Goal: Task Accomplishment & Management: Use online tool/utility

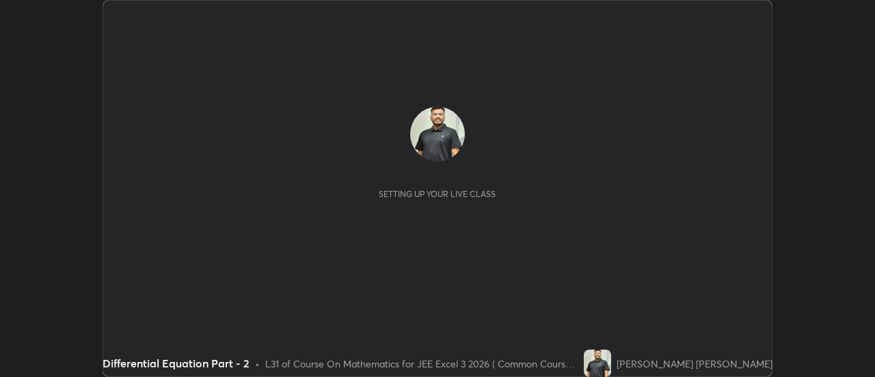
scroll to position [377, 874]
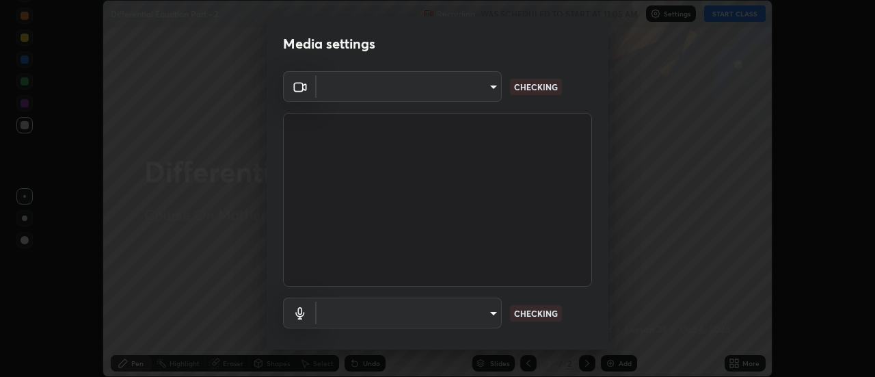
type input "e2aa400b7bb40988937289f1826270d99bb774d75893401bafd8ee5ef144e594"
click at [486, 316] on body "Erase all Differential Equation Part - 2 Recording WAS SCHEDULED TO START AT 11…" at bounding box center [437, 188] width 875 height 377
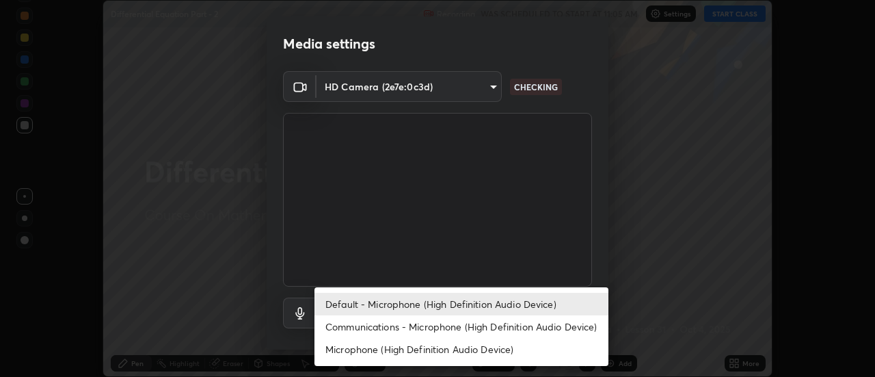
click at [508, 326] on li "Communications - Microphone (High Definition Audio Device)" at bounding box center [461, 326] width 294 height 23
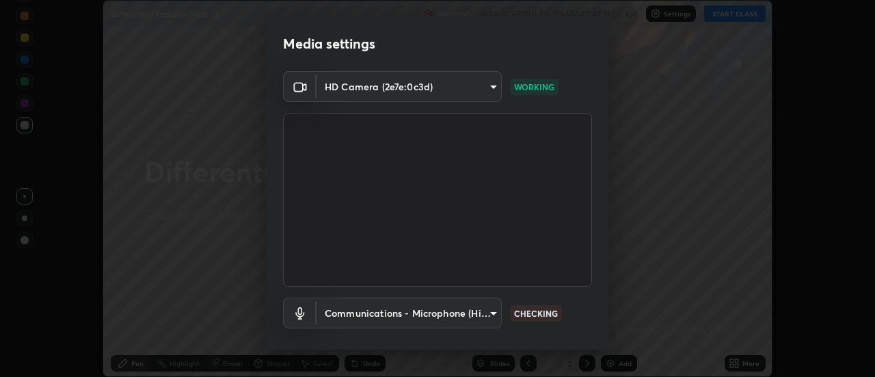
click at [490, 308] on body "Erase all Differential Equation Part - 2 Recording WAS SCHEDULED TO START AT 11…" at bounding box center [437, 188] width 875 height 377
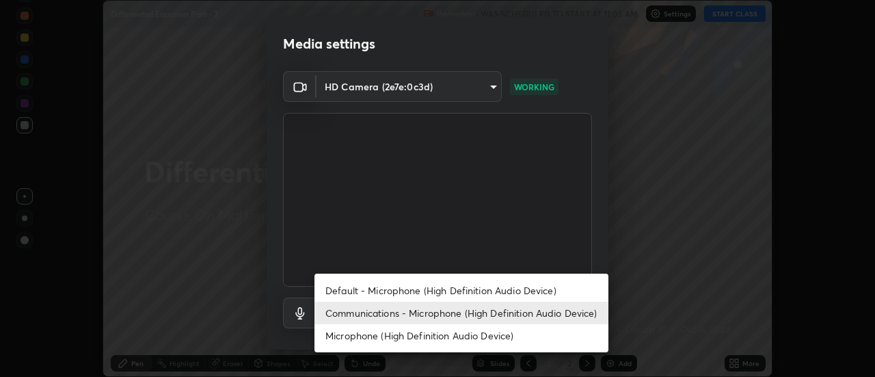
click at [490, 288] on li "Default - Microphone (High Definition Audio Device)" at bounding box center [461, 290] width 294 height 23
type input "default"
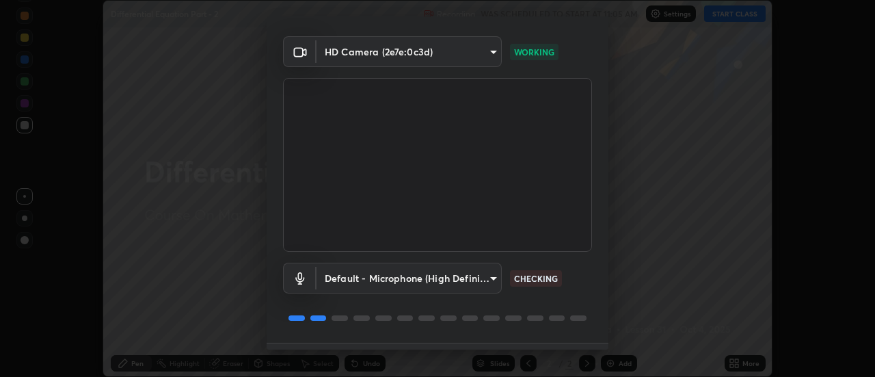
scroll to position [72, 0]
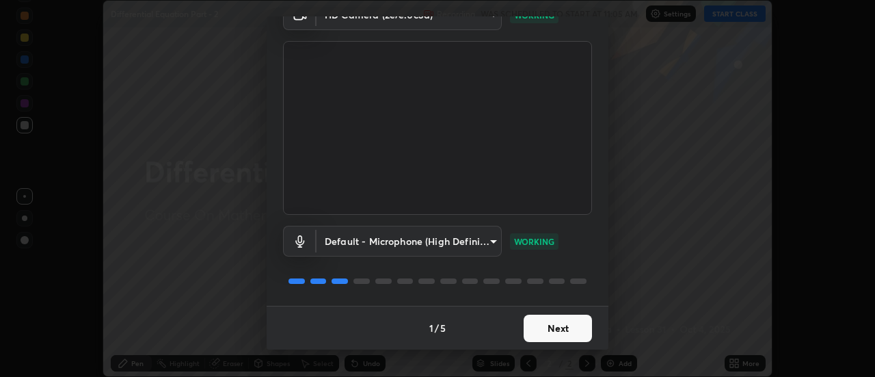
click at [586, 335] on button "Next" at bounding box center [558, 327] width 68 height 27
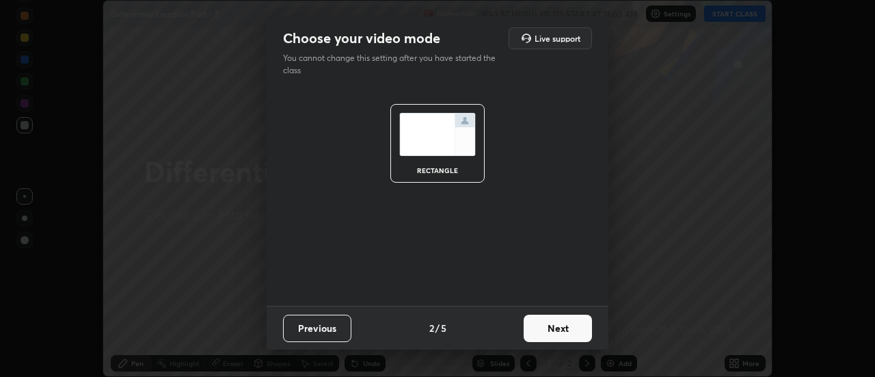
click at [584, 333] on button "Next" at bounding box center [558, 327] width 68 height 27
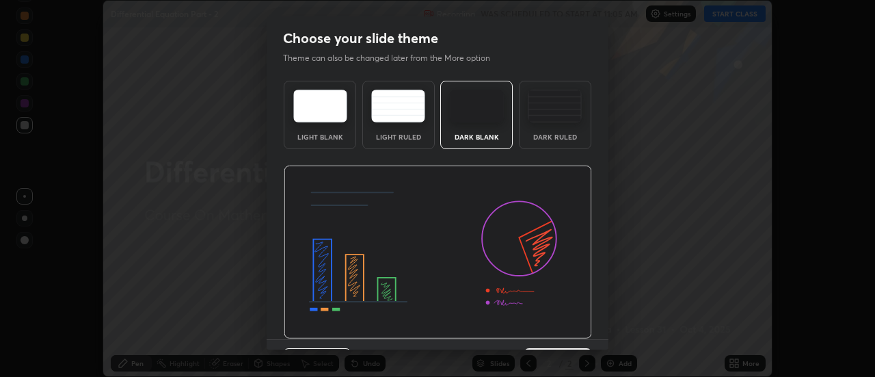
scroll to position [33, 0]
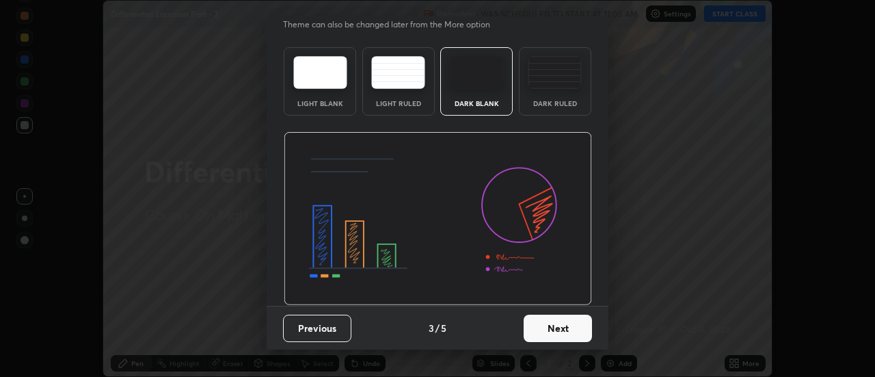
click at [568, 329] on button "Next" at bounding box center [558, 327] width 68 height 27
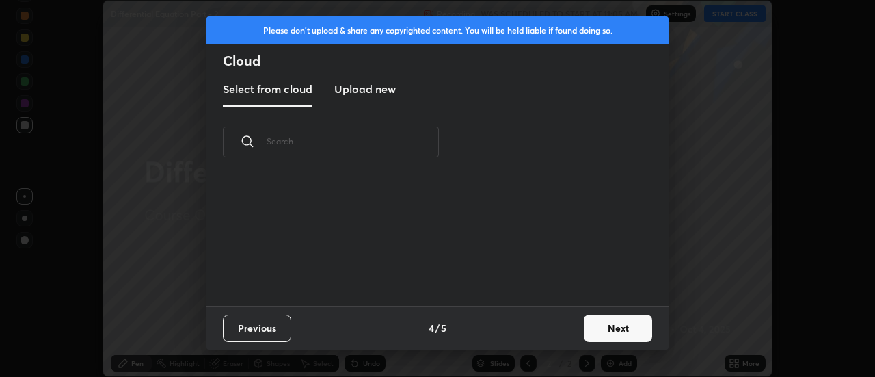
scroll to position [0, 0]
click at [606, 339] on button "Next" at bounding box center [618, 327] width 68 height 27
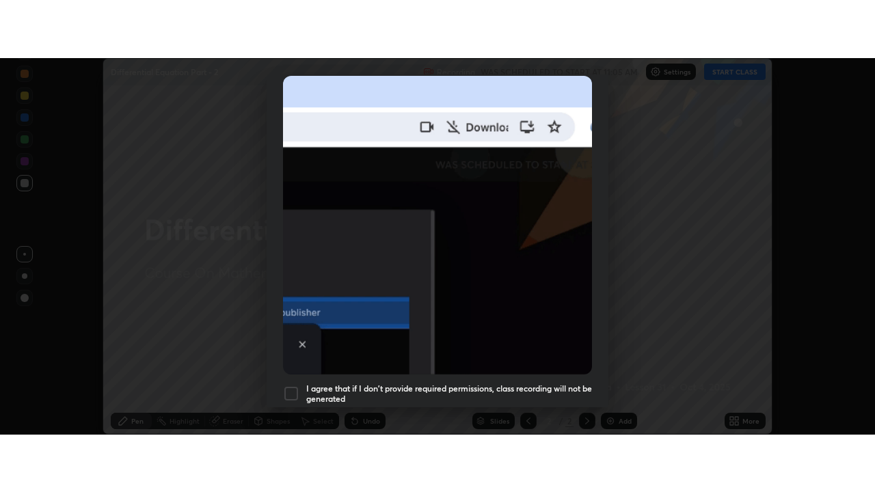
scroll to position [351, 0]
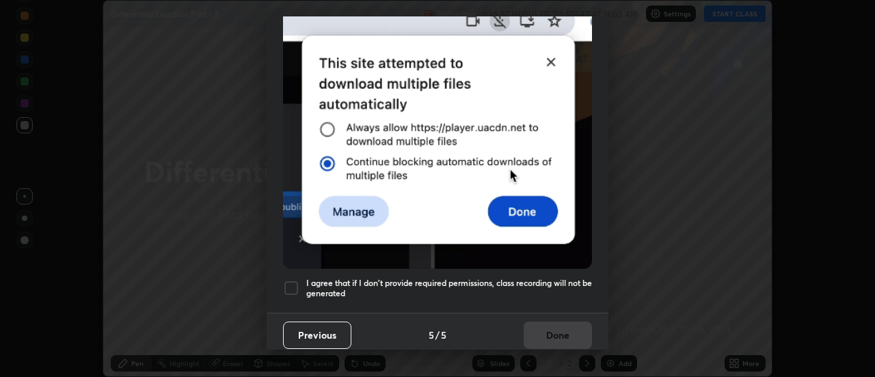
click at [295, 287] on div at bounding box center [291, 288] width 16 height 16
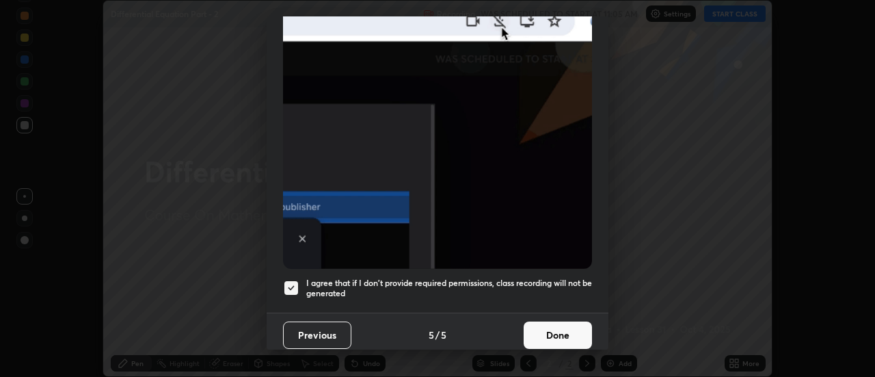
click at [543, 326] on button "Done" at bounding box center [558, 334] width 68 height 27
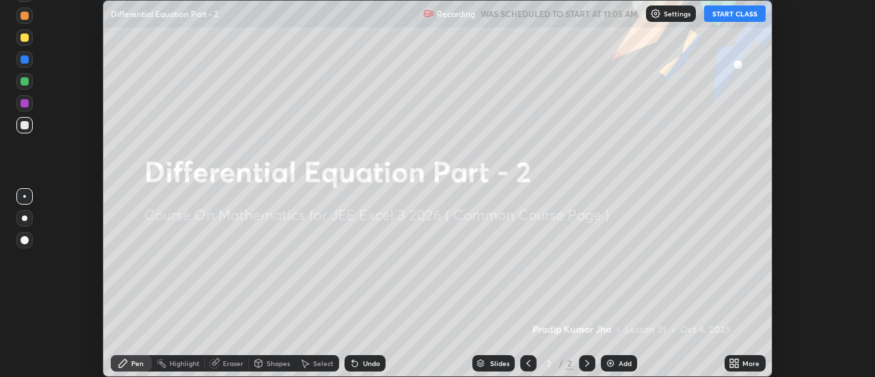
click at [735, 14] on button "START CLASS" at bounding box center [735, 13] width 62 height 16
click at [736, 362] on icon at bounding box center [734, 363] width 11 height 11
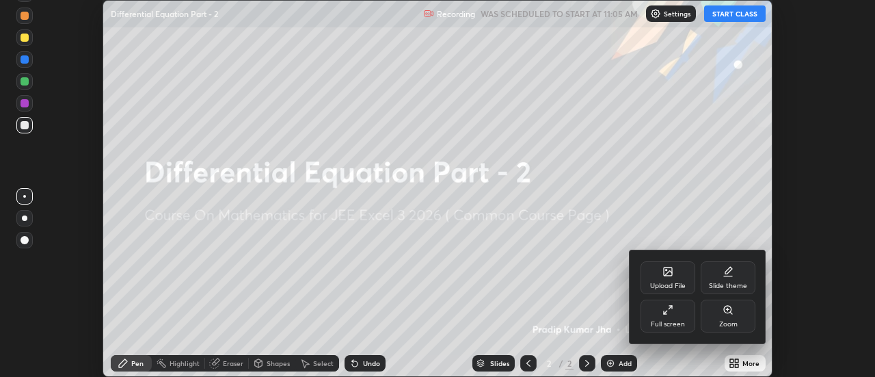
click at [659, 318] on div "Full screen" at bounding box center [668, 315] width 55 height 33
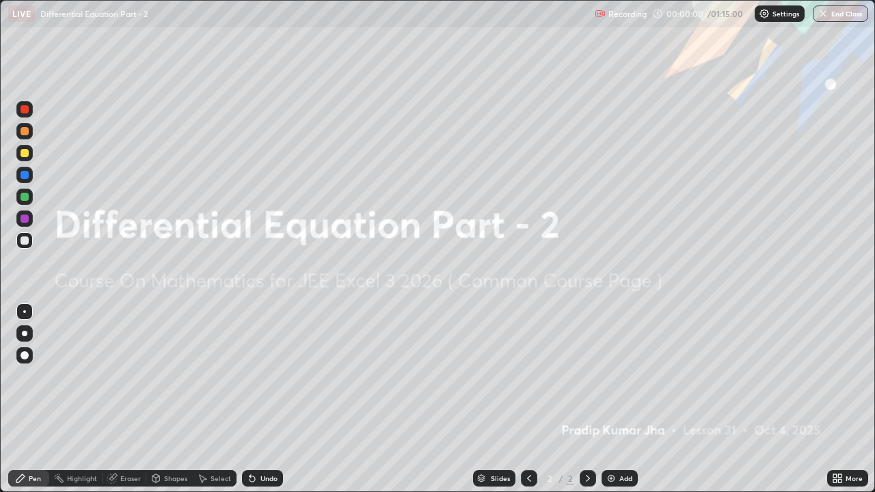
scroll to position [492, 875]
click at [631, 376] on div "Add" at bounding box center [625, 478] width 13 height 7
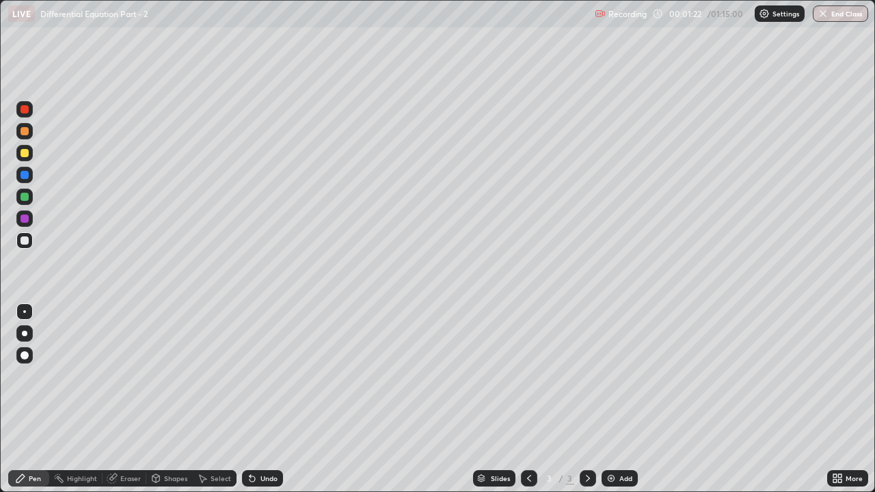
click at [31, 376] on div "Pen" at bounding box center [35, 478] width 12 height 7
click at [25, 133] on div at bounding box center [25, 131] width 8 height 8
click at [254, 376] on icon at bounding box center [252, 478] width 11 height 11
click at [247, 376] on div "Undo" at bounding box center [262, 478] width 41 height 16
click at [250, 376] on icon at bounding box center [252, 478] width 5 height 5
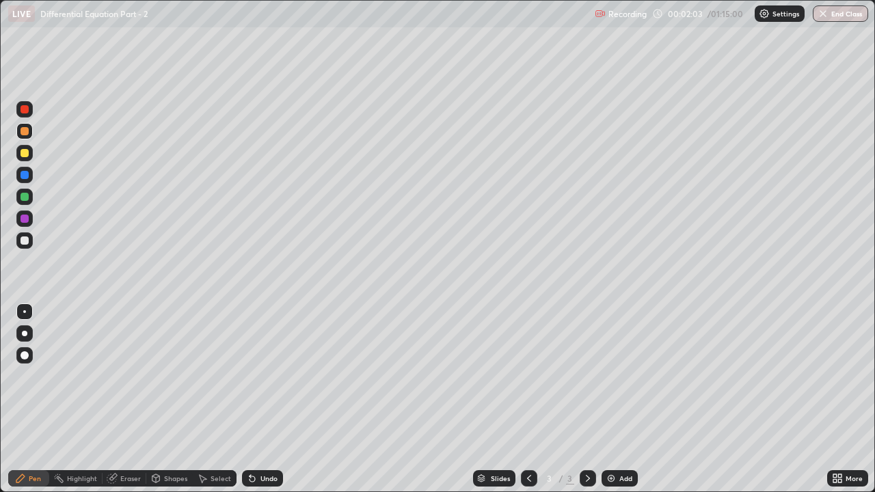
click at [250, 376] on icon at bounding box center [252, 478] width 5 height 5
click at [163, 376] on div "Shapes" at bounding box center [169, 478] width 46 height 16
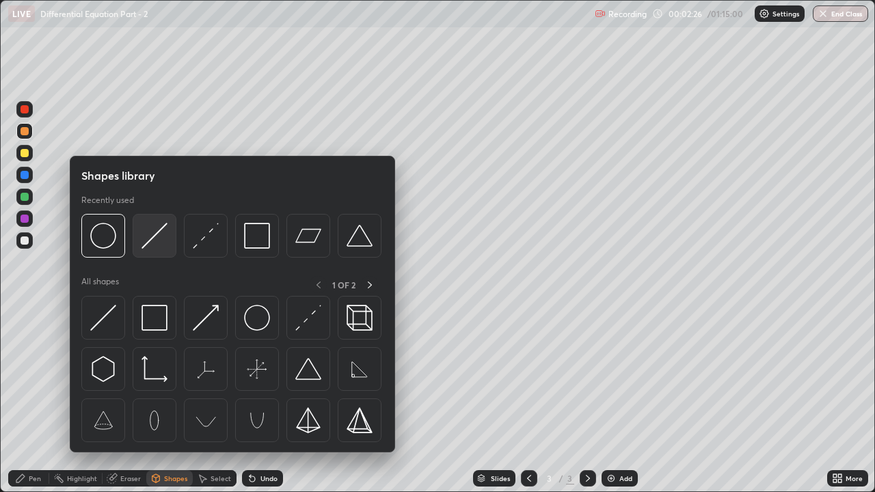
click at [150, 235] on img at bounding box center [155, 236] width 26 height 26
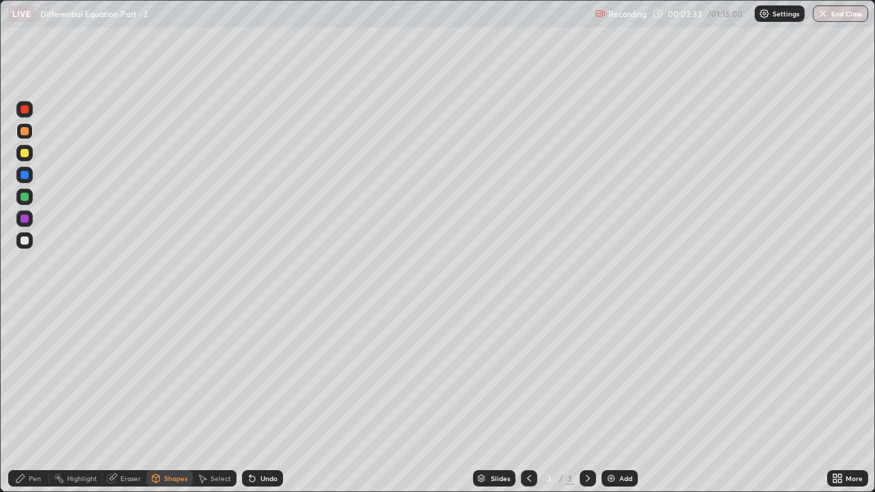
click at [31, 376] on div "Pen" at bounding box center [28, 478] width 41 height 16
click at [31, 193] on div at bounding box center [24, 197] width 16 height 16
click at [26, 237] on div at bounding box center [25, 241] width 8 height 8
click at [24, 198] on div at bounding box center [25, 197] width 8 height 8
click at [24, 239] on div at bounding box center [25, 241] width 8 height 8
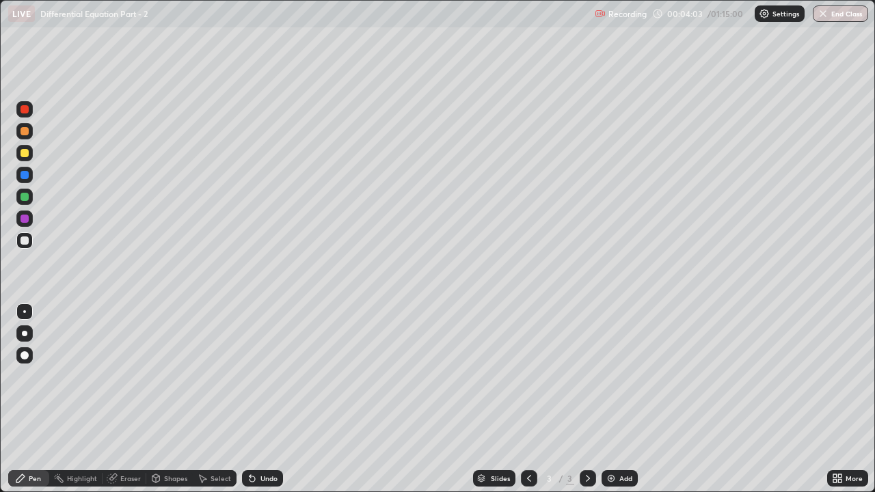
click at [23, 197] on div at bounding box center [25, 197] width 8 height 8
click at [25, 240] on div at bounding box center [25, 241] width 8 height 8
click at [265, 376] on div "Undo" at bounding box center [262, 478] width 41 height 16
click at [264, 376] on div "Undo" at bounding box center [268, 478] width 17 height 7
click at [265, 376] on div "Undo" at bounding box center [268, 478] width 17 height 7
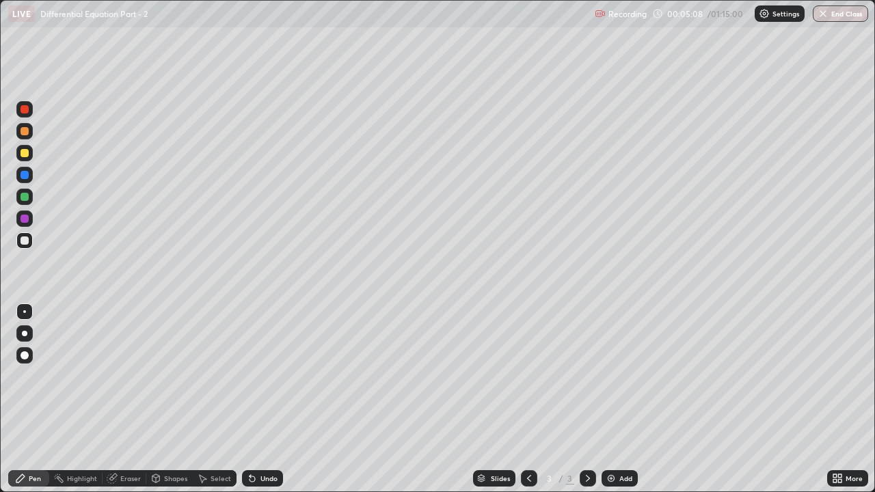
click at [256, 376] on icon at bounding box center [252, 478] width 11 height 11
click at [124, 376] on div "Eraser" at bounding box center [125, 478] width 44 height 16
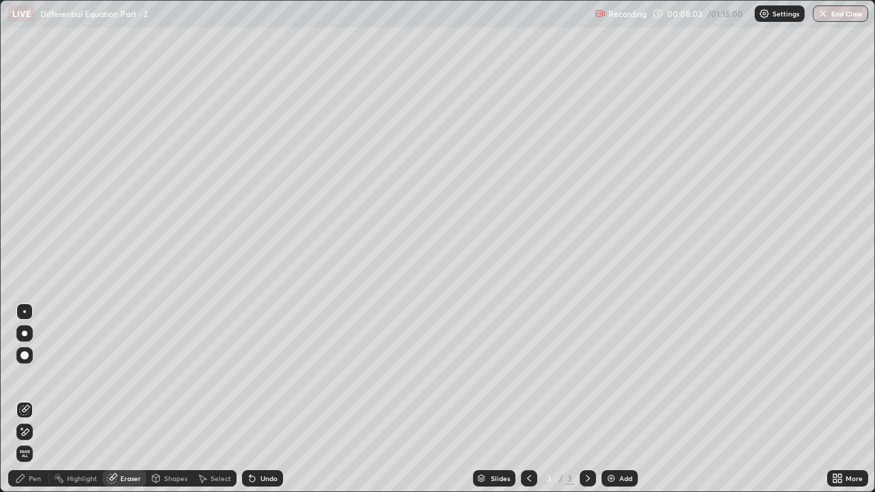
click at [24, 376] on div "Pen" at bounding box center [28, 478] width 41 height 16
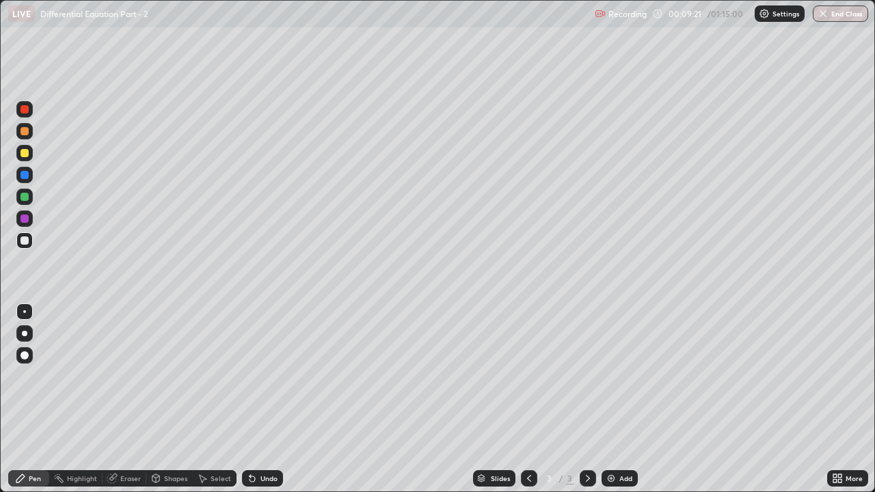
click at [619, 376] on div "Add" at bounding box center [625, 478] width 13 height 7
click at [28, 376] on div "Pen" at bounding box center [28, 478] width 41 height 16
click at [25, 152] on div at bounding box center [25, 153] width 8 height 8
click at [31, 241] on div at bounding box center [24, 240] width 16 height 16
click at [177, 376] on div "Shapes" at bounding box center [175, 478] width 23 height 7
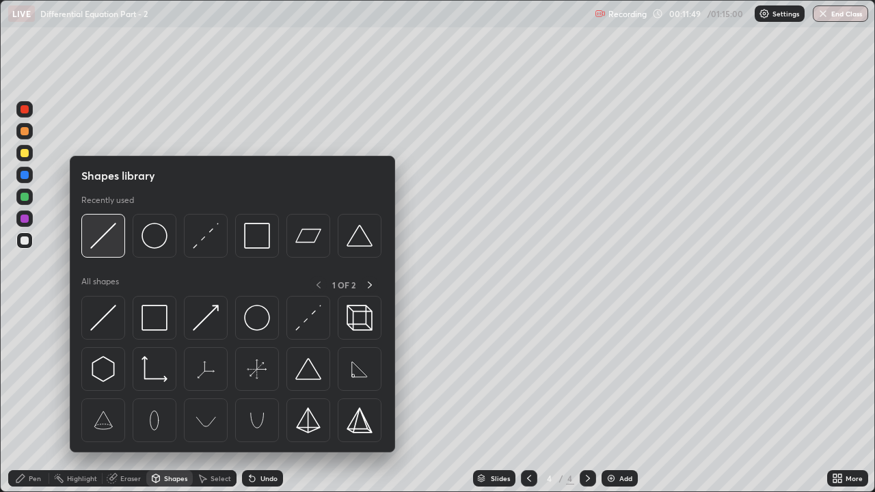
click at [109, 247] on img at bounding box center [103, 236] width 26 height 26
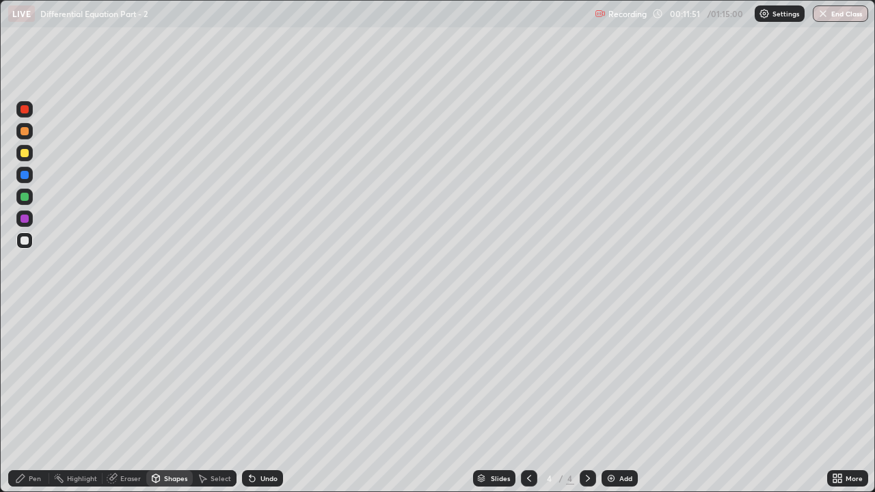
click at [36, 376] on div "Pen" at bounding box center [35, 478] width 12 height 7
click at [263, 376] on div "Undo" at bounding box center [262, 478] width 41 height 16
click at [617, 376] on div "Add" at bounding box center [620, 478] width 36 height 16
click at [28, 376] on div "Pen" at bounding box center [28, 478] width 41 height 16
click at [25, 133] on div at bounding box center [25, 131] width 8 height 8
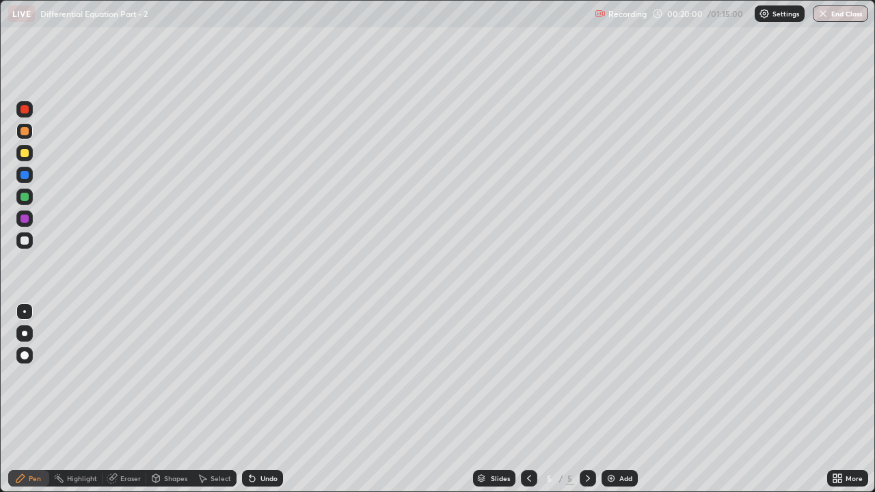
click at [25, 238] on div at bounding box center [25, 241] width 8 height 8
click at [256, 376] on icon at bounding box center [252, 478] width 11 height 11
click at [174, 376] on div "Shapes" at bounding box center [175, 478] width 23 height 7
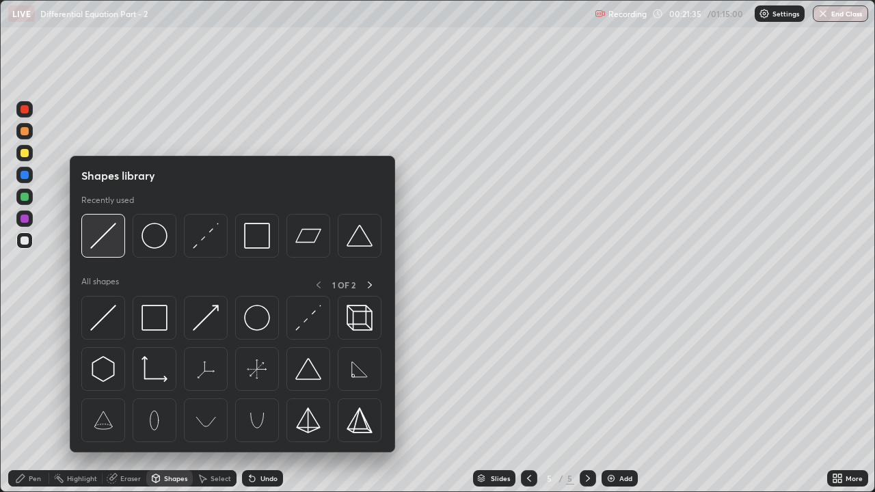
click at [107, 242] on img at bounding box center [103, 236] width 26 height 26
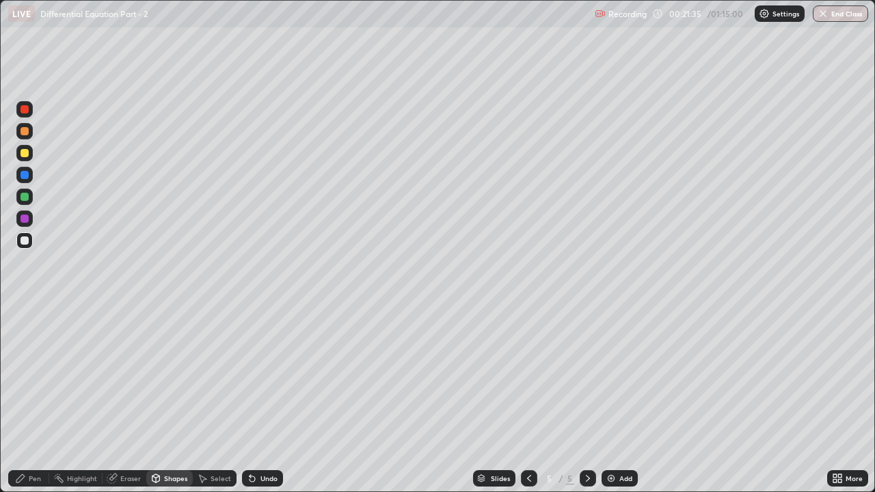
click at [25, 199] on div at bounding box center [25, 197] width 8 height 8
click at [24, 376] on icon at bounding box center [20, 478] width 8 height 8
click at [31, 239] on div at bounding box center [24, 240] width 16 height 16
click at [28, 155] on div at bounding box center [24, 153] width 16 height 16
click at [27, 198] on div at bounding box center [25, 197] width 8 height 8
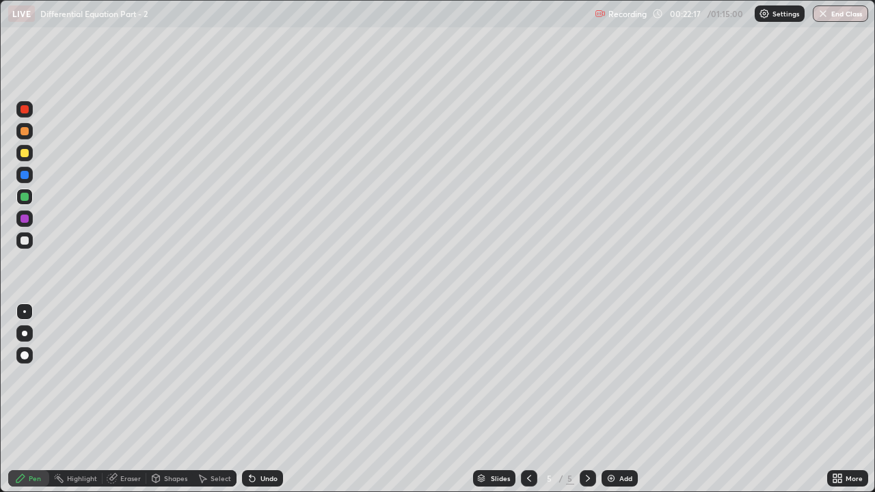
click at [31, 248] on div at bounding box center [24, 241] width 16 height 22
click at [31, 200] on div at bounding box center [24, 197] width 16 height 16
click at [30, 243] on div at bounding box center [24, 240] width 16 height 16
click at [27, 156] on div at bounding box center [25, 153] width 8 height 8
click at [528, 376] on icon at bounding box center [529, 478] width 11 height 11
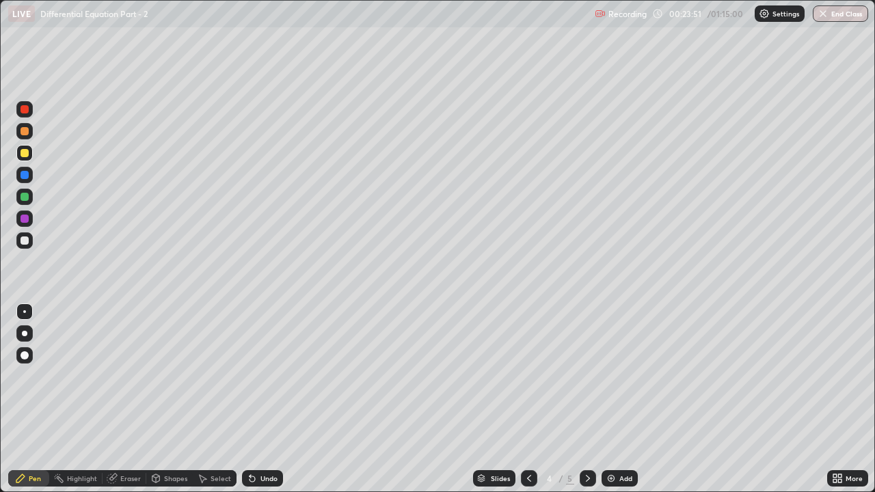
click at [528, 376] on icon at bounding box center [529, 478] width 11 height 11
click at [585, 376] on div at bounding box center [588, 478] width 16 height 16
click at [584, 376] on div at bounding box center [588, 478] width 16 height 16
click at [584, 376] on div at bounding box center [588, 478] width 16 height 27
click at [621, 376] on div "Add" at bounding box center [625, 478] width 13 height 7
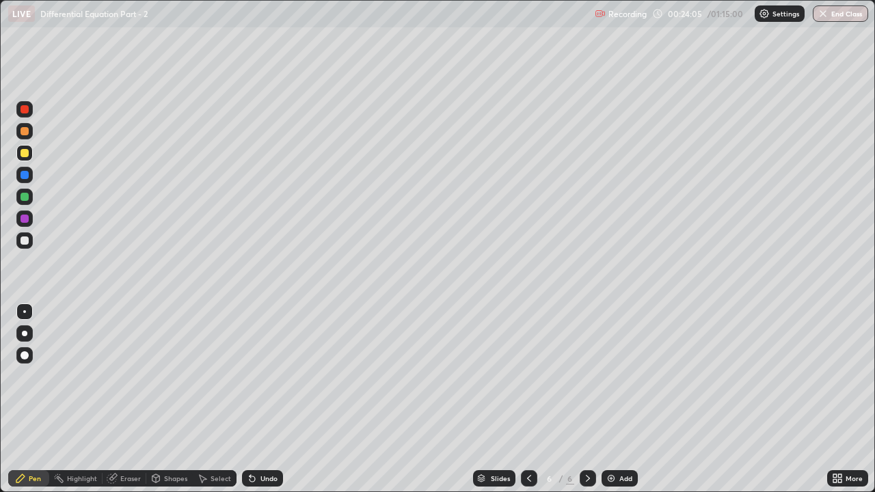
click at [25, 132] on div at bounding box center [25, 131] width 8 height 8
click at [528, 376] on icon at bounding box center [529, 478] width 11 height 11
click at [587, 376] on icon at bounding box center [587, 478] width 11 height 11
click at [26, 239] on div at bounding box center [25, 241] width 8 height 8
click at [529, 376] on icon at bounding box center [529, 478] width 11 height 11
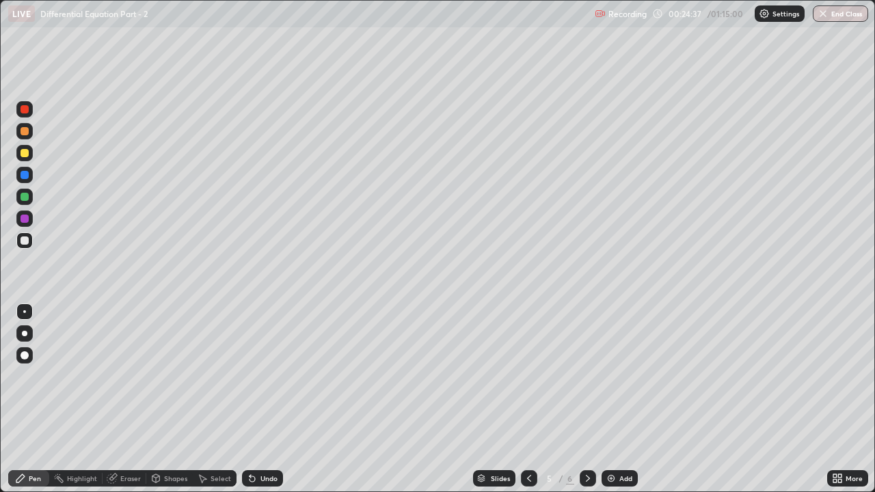
click at [587, 376] on icon at bounding box center [587, 478] width 11 height 11
click at [531, 376] on div at bounding box center [529, 478] width 16 height 16
click at [584, 376] on icon at bounding box center [587, 478] width 11 height 11
click at [531, 376] on div at bounding box center [529, 478] width 16 height 27
click at [587, 376] on icon at bounding box center [588, 478] width 4 height 7
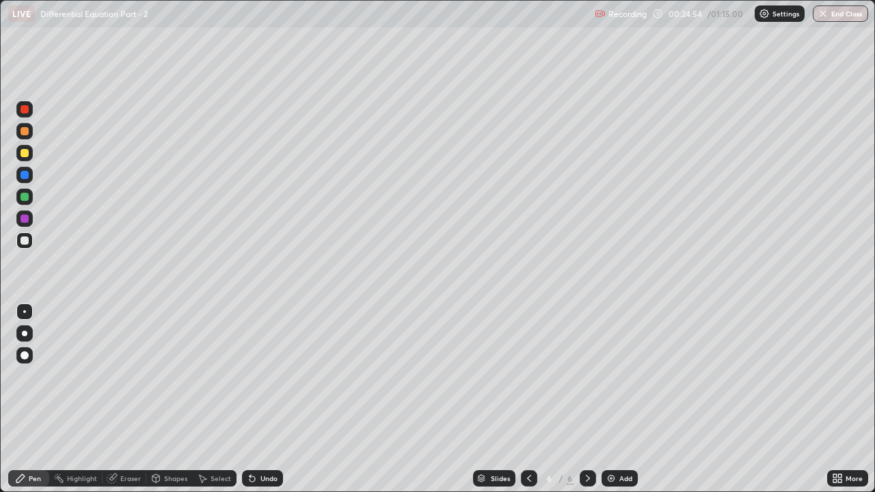
click at [527, 376] on icon at bounding box center [529, 478] width 11 height 11
click at [580, 376] on div at bounding box center [588, 478] width 16 height 16
click at [521, 376] on div at bounding box center [529, 478] width 16 height 16
click at [586, 376] on icon at bounding box center [587, 478] width 11 height 11
click at [533, 376] on div at bounding box center [529, 478] width 16 height 16
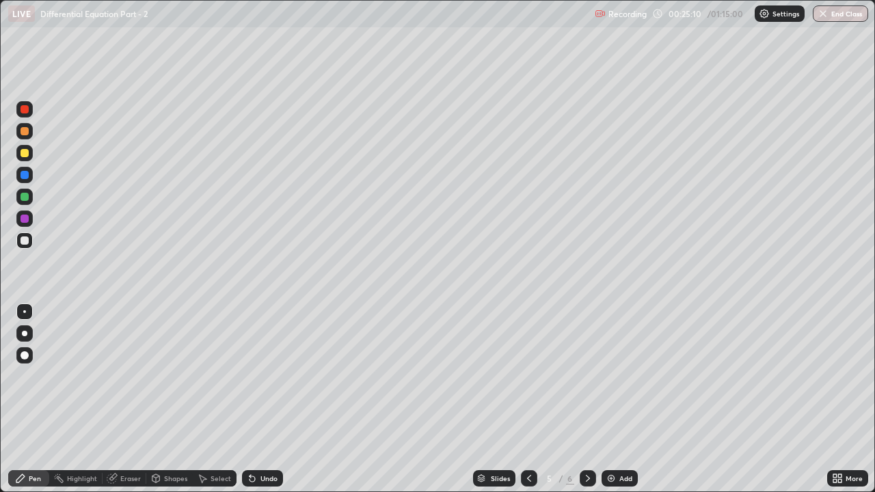
click at [586, 376] on icon at bounding box center [588, 478] width 4 height 7
click at [531, 376] on icon at bounding box center [529, 478] width 11 height 11
click at [584, 376] on icon at bounding box center [587, 478] width 11 height 11
click at [23, 152] on div at bounding box center [25, 153] width 8 height 8
click at [26, 240] on div at bounding box center [25, 241] width 8 height 8
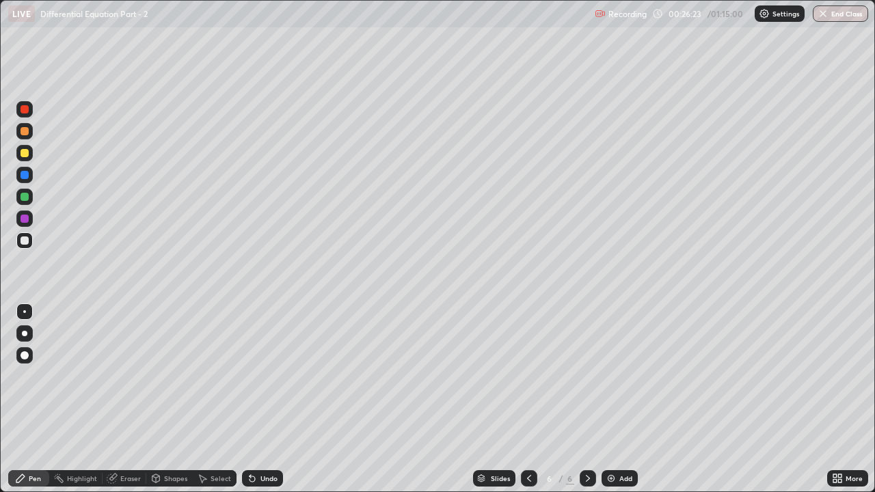
click at [522, 376] on div at bounding box center [529, 478] width 16 height 27
click at [588, 376] on icon at bounding box center [587, 478] width 11 height 11
click at [26, 238] on div at bounding box center [25, 241] width 8 height 8
click at [138, 376] on div "Eraser" at bounding box center [130, 478] width 21 height 7
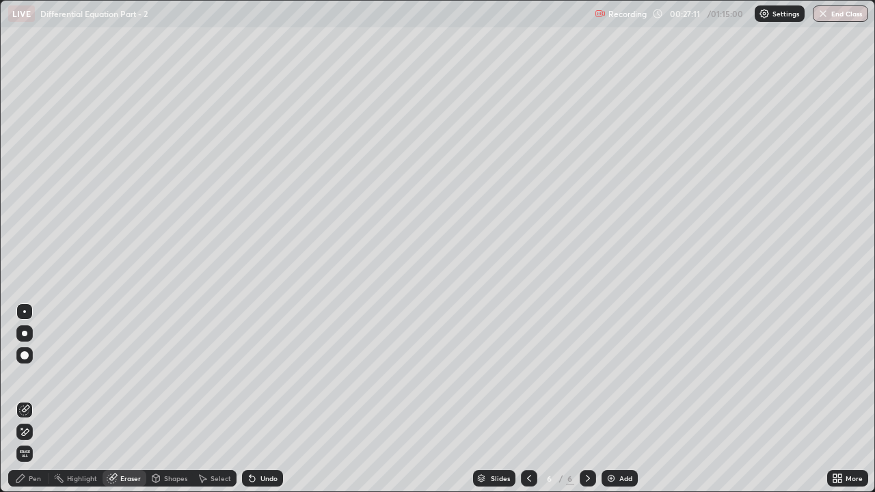
click at [41, 376] on div "Pen" at bounding box center [28, 478] width 41 height 16
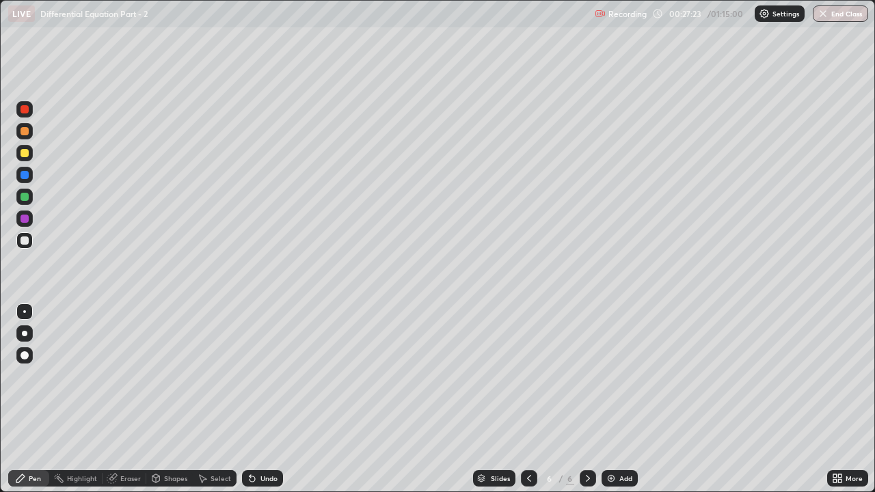
click at [23, 152] on div at bounding box center [25, 153] width 8 height 8
click at [528, 376] on icon at bounding box center [529, 478] width 11 height 11
click at [587, 376] on icon at bounding box center [587, 478] width 11 height 11
click at [611, 376] on div "Add" at bounding box center [620, 478] width 36 height 16
click at [35, 376] on div "Pen" at bounding box center [28, 478] width 41 height 16
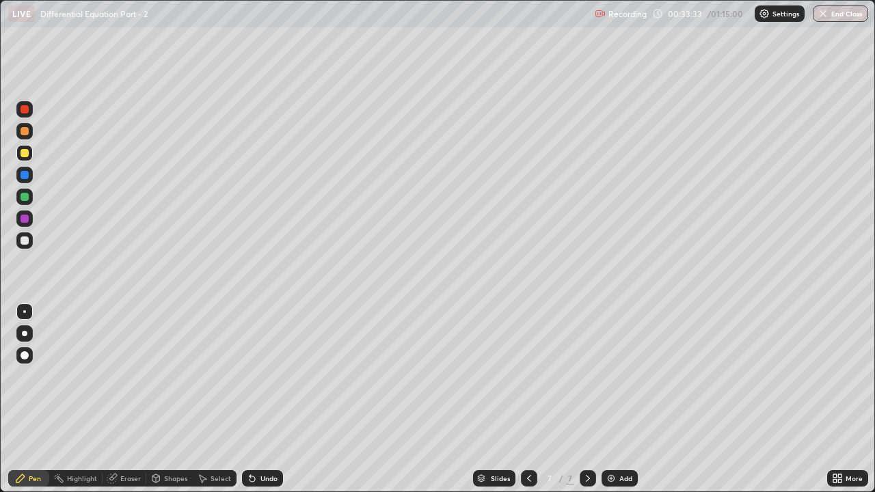
click at [25, 134] on div at bounding box center [25, 131] width 8 height 8
click at [615, 376] on div "Add" at bounding box center [620, 478] width 36 height 16
click at [25, 133] on div at bounding box center [25, 131] width 8 height 8
click at [521, 376] on div at bounding box center [529, 478] width 16 height 16
click at [25, 151] on div at bounding box center [25, 153] width 8 height 8
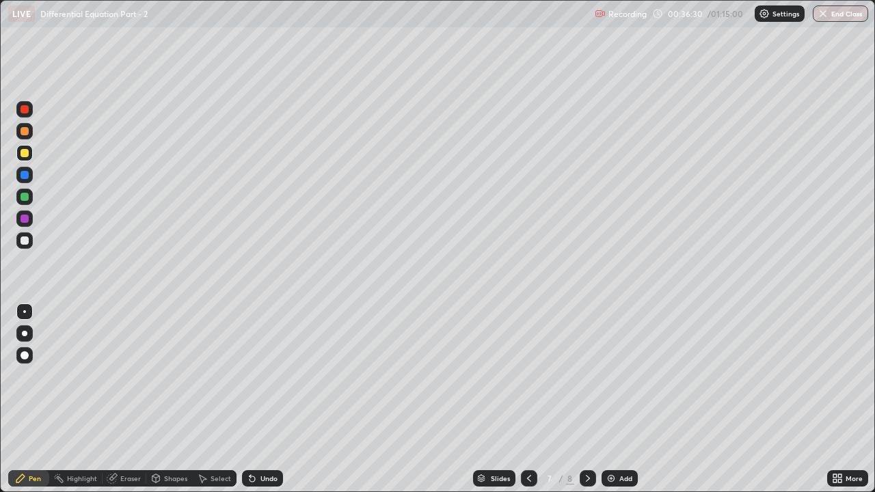
click at [169, 376] on div "Shapes" at bounding box center [175, 478] width 23 height 7
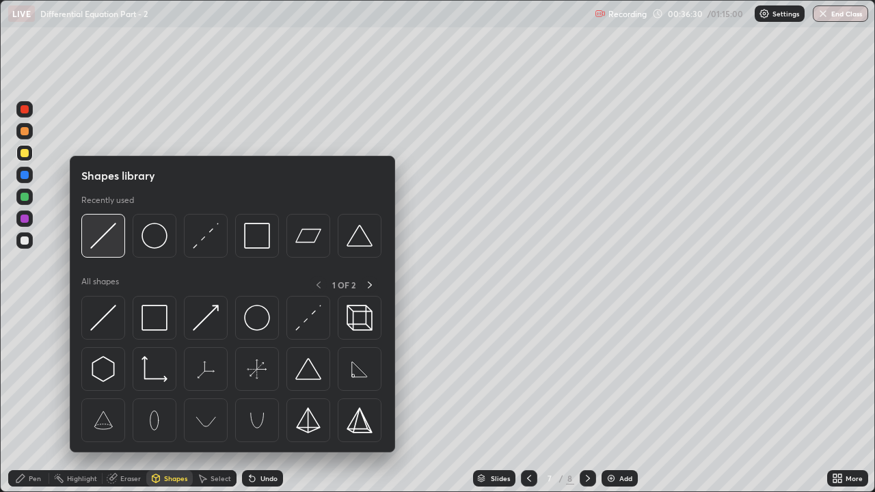
click at [111, 239] on img at bounding box center [103, 236] width 26 height 26
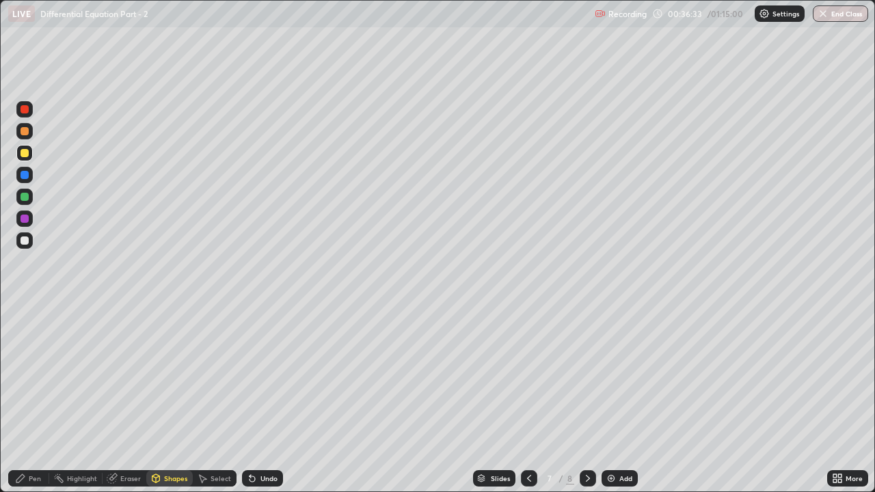
click at [31, 376] on div "Pen" at bounding box center [28, 478] width 41 height 16
click at [27, 197] on div at bounding box center [25, 197] width 8 height 8
click at [30, 240] on div at bounding box center [24, 240] width 16 height 16
click at [591, 376] on div at bounding box center [588, 478] width 16 height 16
click at [33, 376] on div "Pen" at bounding box center [28, 478] width 41 height 16
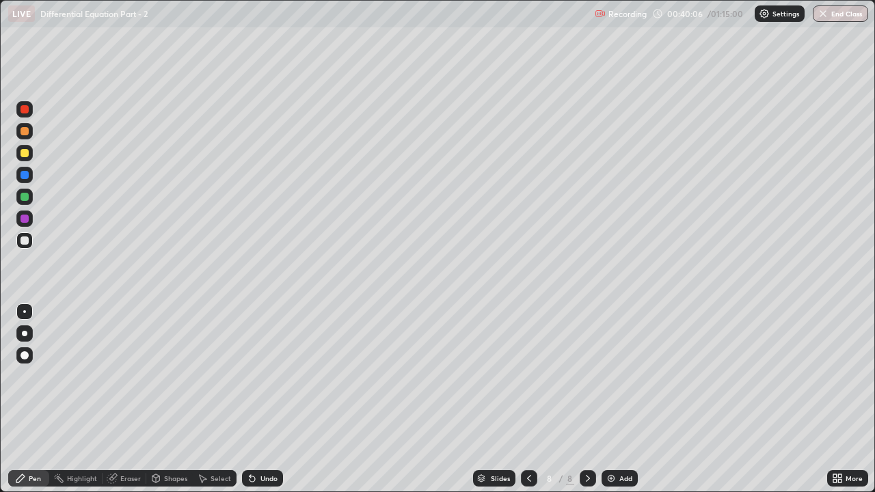
click at [25, 131] on div at bounding box center [25, 131] width 8 height 8
click at [23, 242] on div at bounding box center [25, 241] width 8 height 8
click at [141, 376] on div "Eraser" at bounding box center [125, 478] width 44 height 16
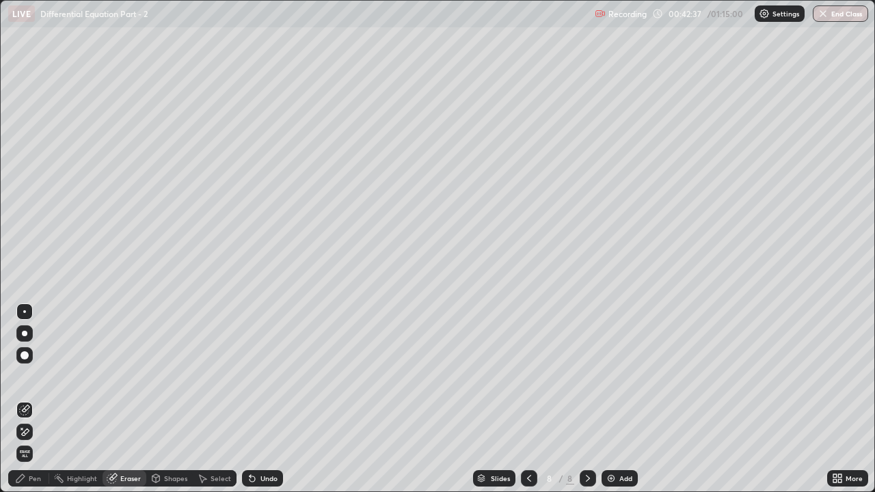
click at [170, 376] on div "Shapes" at bounding box center [175, 478] width 23 height 7
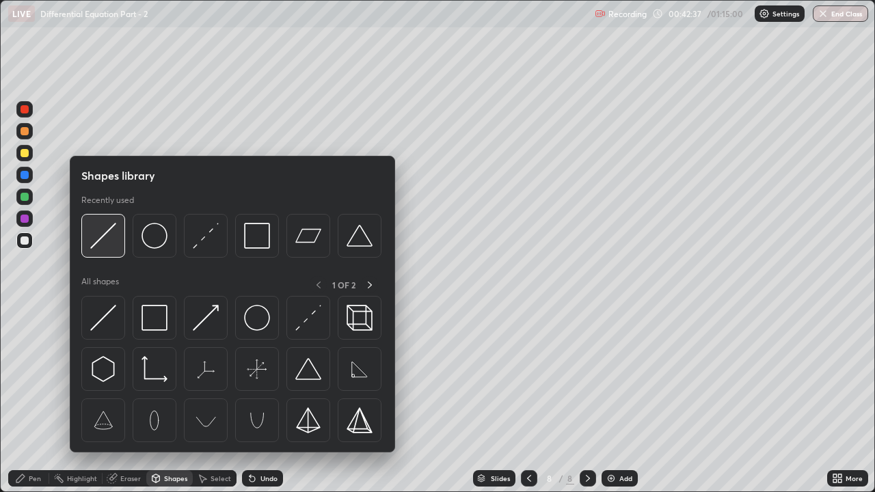
click at [110, 238] on img at bounding box center [103, 236] width 26 height 26
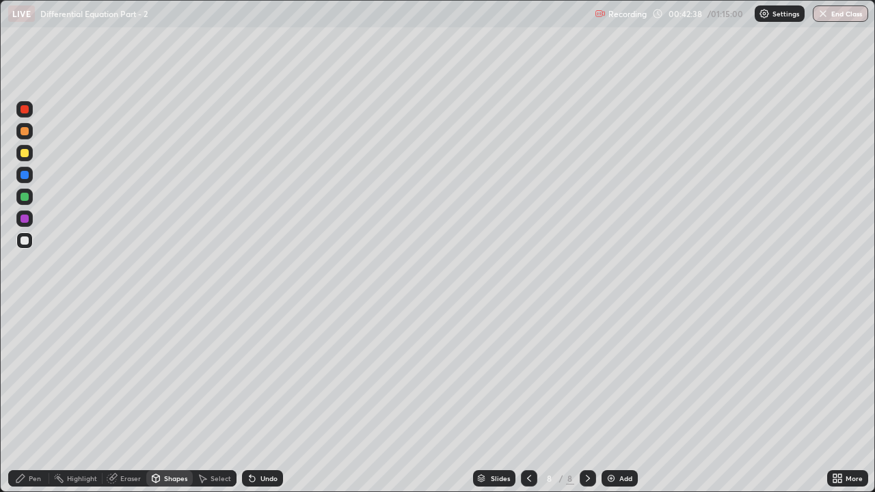
click at [28, 159] on div at bounding box center [24, 153] width 16 height 16
click at [29, 376] on div "Pen" at bounding box center [28, 478] width 41 height 16
click at [23, 238] on div at bounding box center [25, 241] width 8 height 8
click at [31, 197] on div at bounding box center [24, 197] width 16 height 16
click at [29, 241] on div at bounding box center [24, 240] width 16 height 16
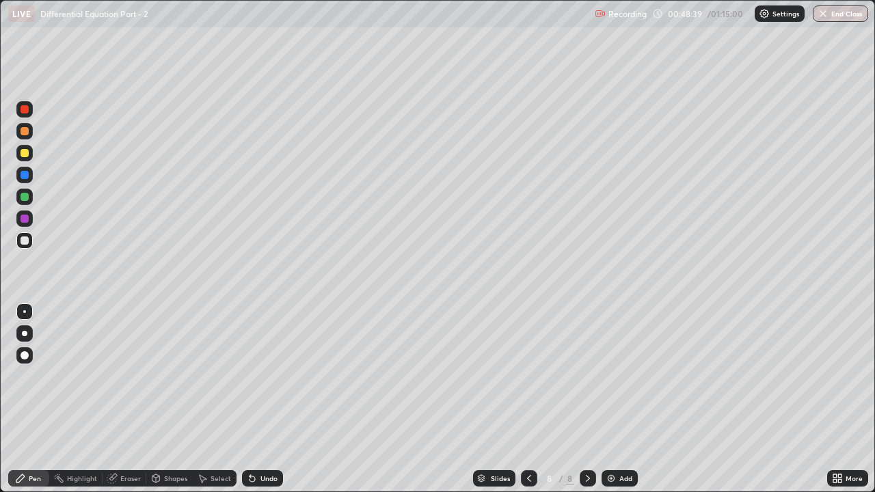
click at [581, 376] on div at bounding box center [588, 478] width 16 height 27
click at [594, 376] on div at bounding box center [588, 478] width 16 height 16
click at [615, 376] on div "Add" at bounding box center [620, 478] width 36 height 16
click at [40, 376] on div "Pen" at bounding box center [28, 478] width 41 height 16
click at [526, 376] on icon at bounding box center [529, 478] width 11 height 11
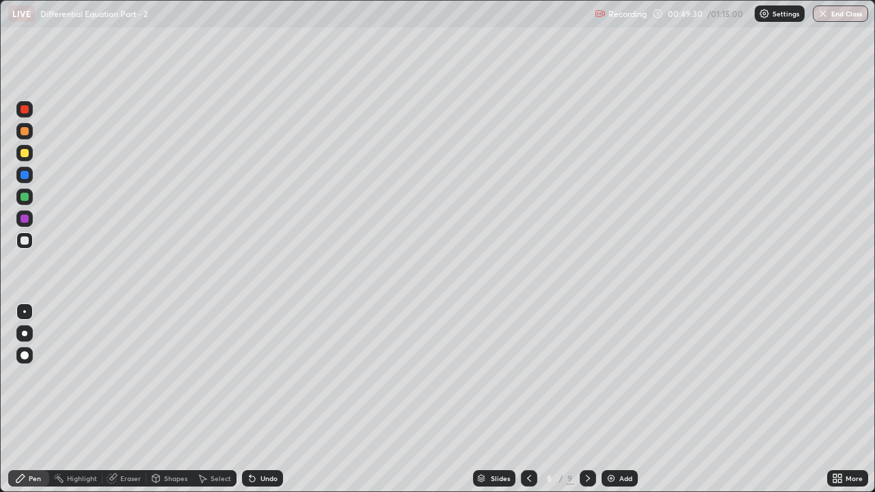
click at [587, 376] on icon at bounding box center [587, 478] width 11 height 11
click at [31, 376] on div "Pen" at bounding box center [28, 478] width 41 height 16
click at [28, 153] on div at bounding box center [25, 153] width 8 height 8
click at [23, 240] on div at bounding box center [25, 241] width 8 height 8
click at [615, 376] on div "Add" at bounding box center [620, 478] width 36 height 16
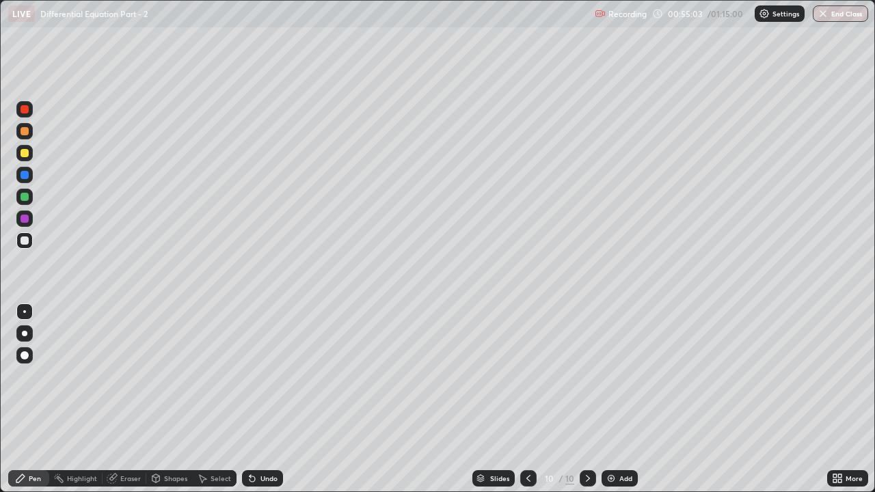
click at [29, 159] on div at bounding box center [24, 153] width 16 height 16
click at [154, 376] on div "Shapes" at bounding box center [169, 478] width 46 height 16
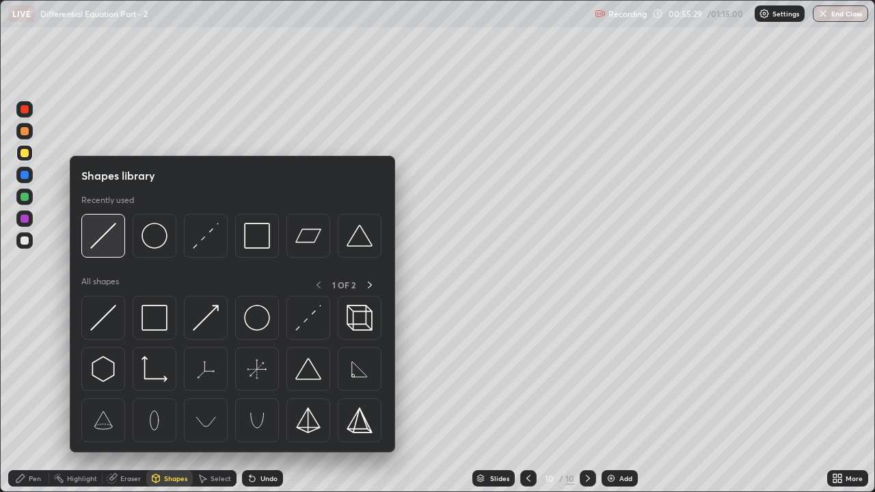
click at [107, 239] on img at bounding box center [103, 236] width 26 height 26
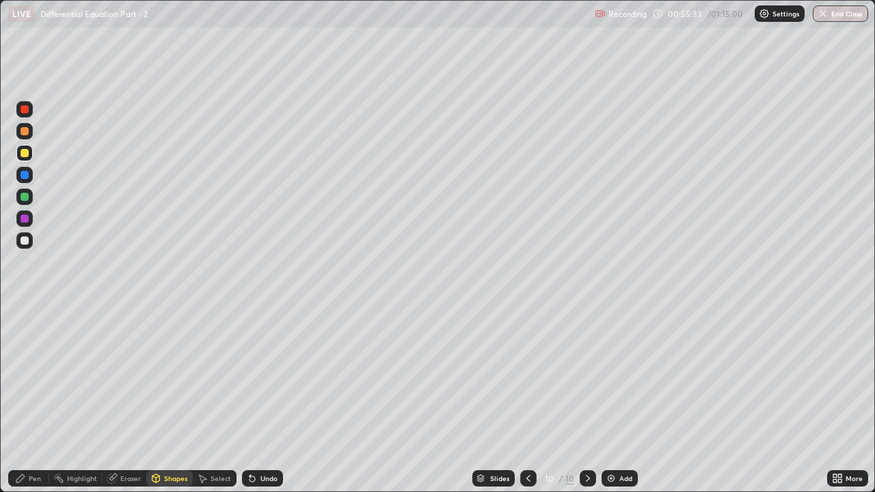
click at [25, 198] on div at bounding box center [25, 197] width 8 height 8
click at [34, 376] on div "Pen" at bounding box center [28, 478] width 41 height 16
click at [21, 239] on div at bounding box center [25, 241] width 8 height 8
click at [25, 153] on div at bounding box center [25, 153] width 8 height 8
click at [25, 239] on div at bounding box center [25, 241] width 8 height 8
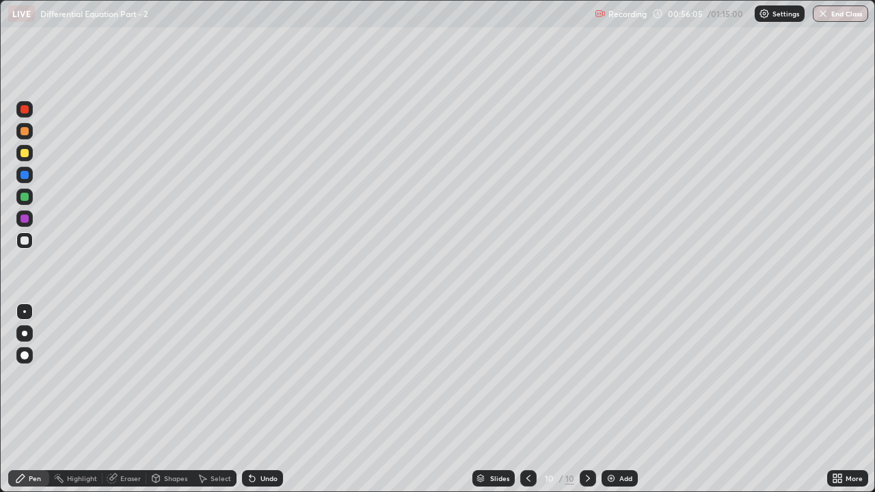
click at [260, 376] on div "Undo" at bounding box center [268, 478] width 17 height 7
click at [258, 376] on div "Undo" at bounding box center [262, 478] width 41 height 16
click at [23, 180] on div at bounding box center [24, 175] width 16 height 16
click at [171, 376] on div "Shapes" at bounding box center [175, 478] width 23 height 7
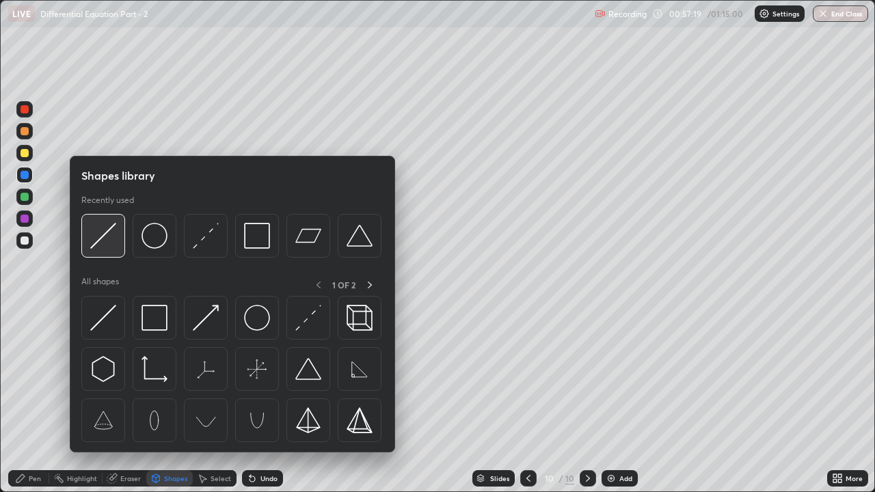
click at [103, 245] on img at bounding box center [103, 236] width 26 height 26
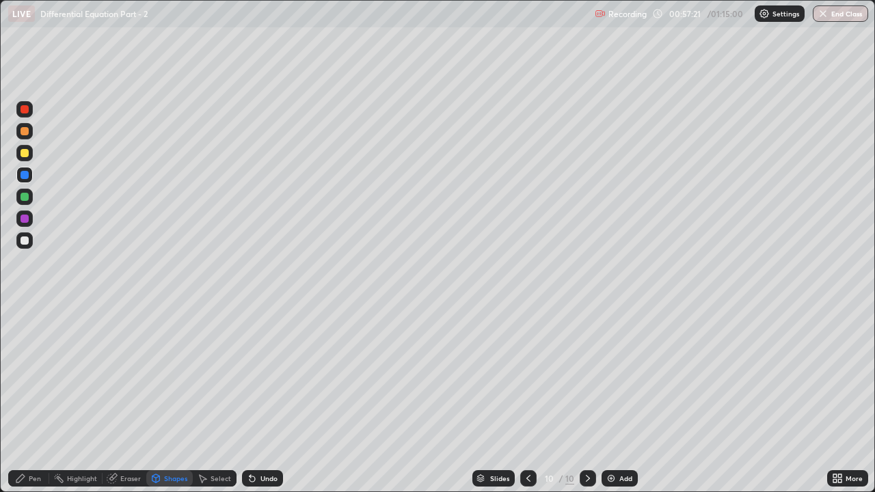
click at [16, 376] on icon at bounding box center [20, 478] width 11 height 11
click at [24, 150] on div at bounding box center [25, 153] width 8 height 8
click at [27, 178] on div at bounding box center [25, 175] width 8 height 8
click at [27, 196] on div at bounding box center [25, 197] width 8 height 8
click at [30, 238] on div at bounding box center [24, 240] width 16 height 16
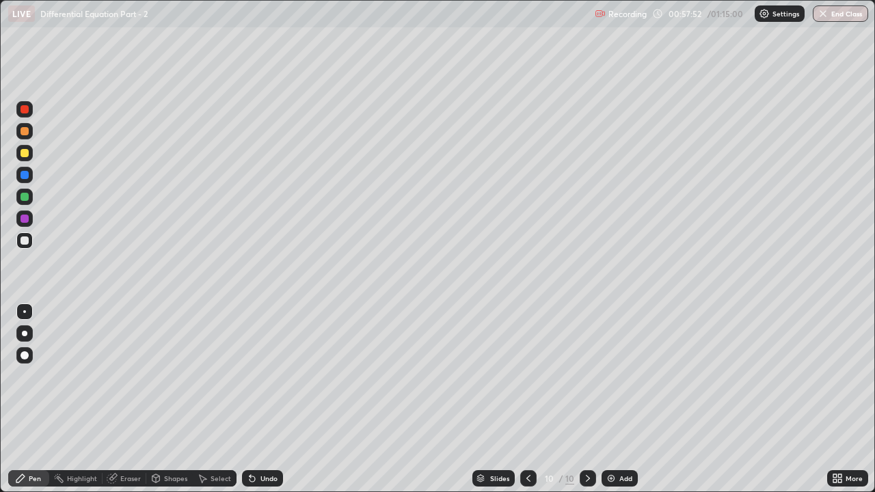
click at [260, 376] on div "Undo" at bounding box center [262, 478] width 41 height 16
click at [30, 244] on div at bounding box center [24, 240] width 16 height 16
click at [611, 376] on img at bounding box center [611, 478] width 11 height 11
click at [250, 376] on icon at bounding box center [250, 475] width 1 height 1
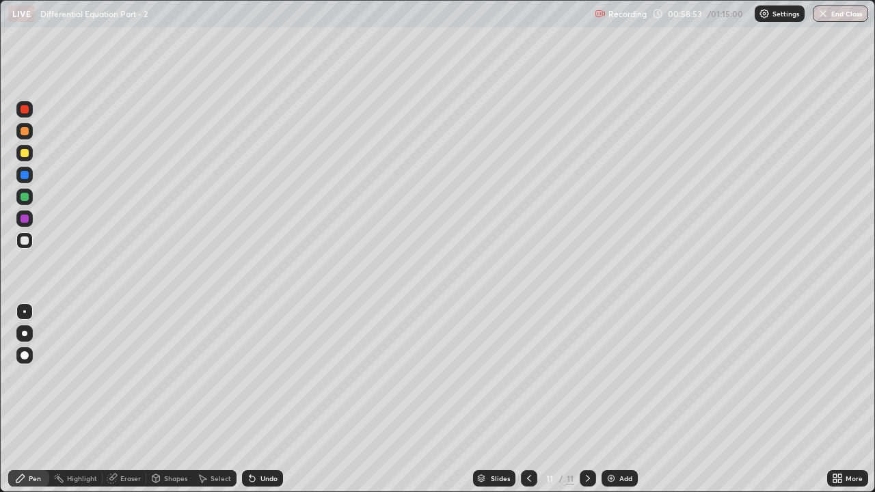
click at [260, 376] on div "Undo" at bounding box center [268, 478] width 17 height 7
click at [250, 376] on icon at bounding box center [250, 475] width 1 height 1
click at [528, 376] on icon at bounding box center [529, 478] width 11 height 11
click at [584, 376] on icon at bounding box center [587, 478] width 11 height 11
click at [521, 376] on div at bounding box center [529, 478] width 16 height 16
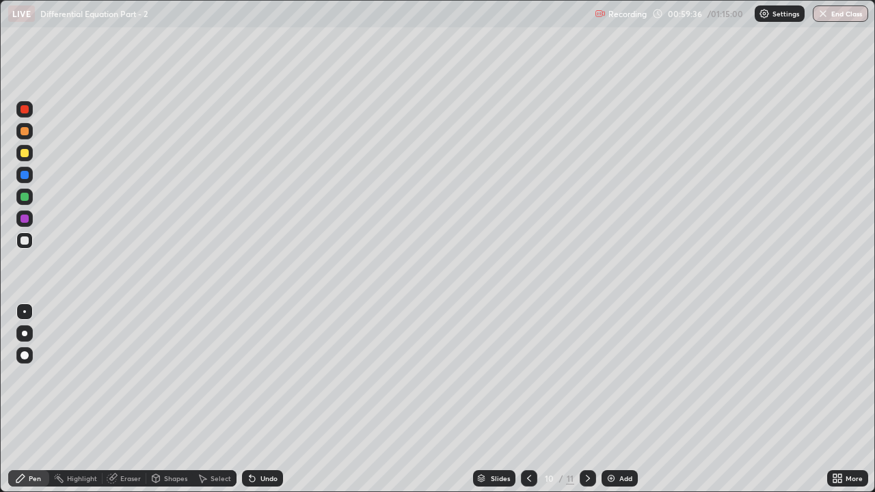
click at [30, 196] on div at bounding box center [24, 197] width 16 height 16
click at [25, 154] on div at bounding box center [25, 153] width 8 height 8
click at [580, 376] on div at bounding box center [588, 478] width 16 height 16
click at [28, 241] on div at bounding box center [25, 241] width 8 height 8
click at [26, 221] on div at bounding box center [25, 219] width 8 height 8
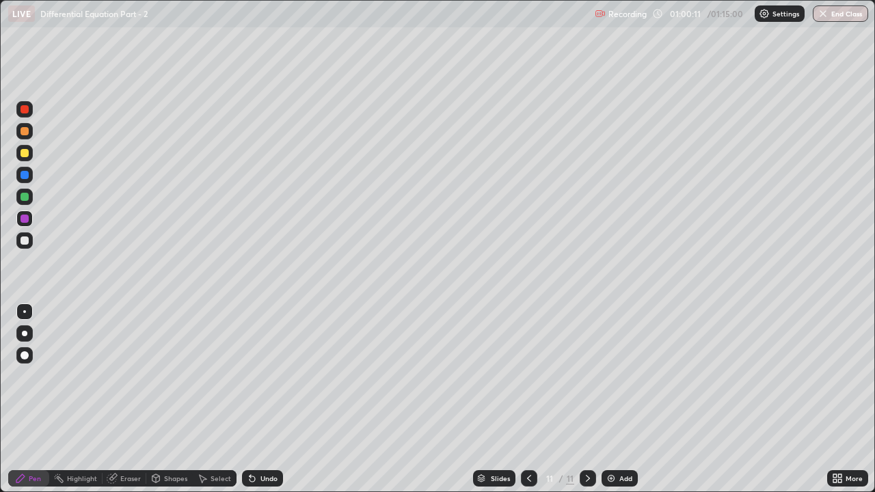
click at [524, 376] on icon at bounding box center [529, 478] width 11 height 11
click at [835, 17] on button "End Class" at bounding box center [840, 13] width 55 height 16
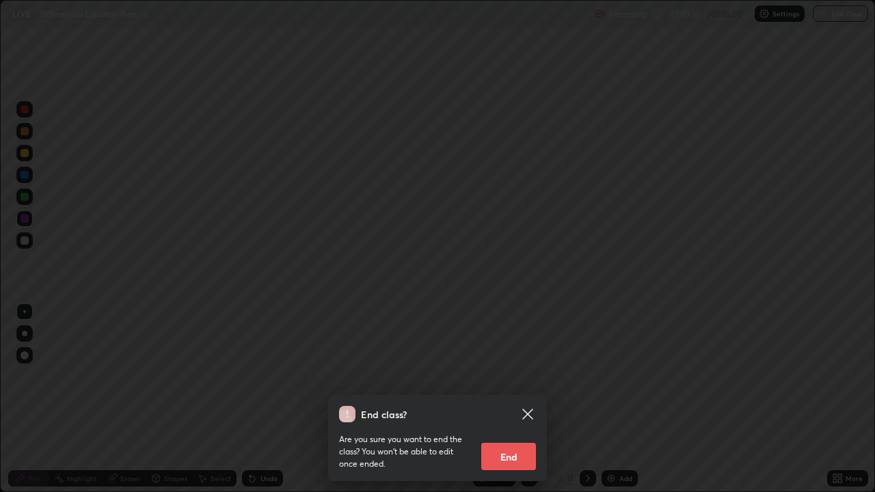
click at [491, 376] on button "End" at bounding box center [508, 456] width 55 height 27
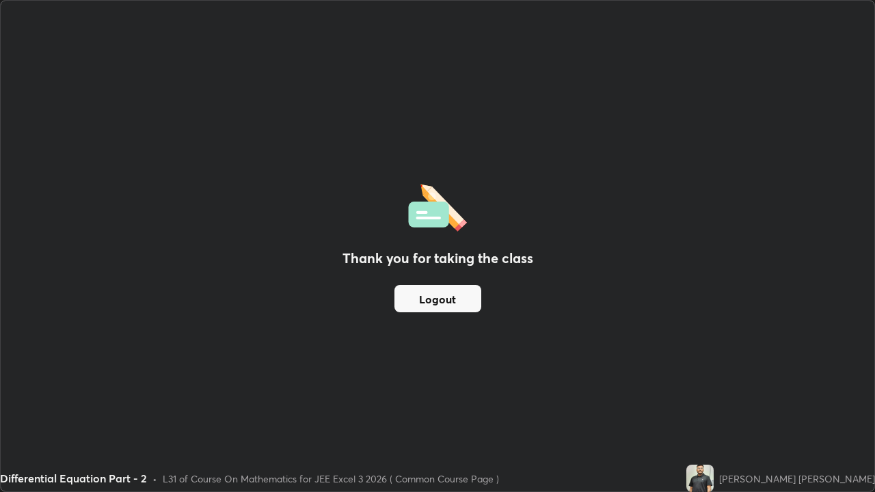
click at [453, 303] on button "Logout" at bounding box center [437, 298] width 87 height 27
